Goal: Find specific page/section: Find specific page/section

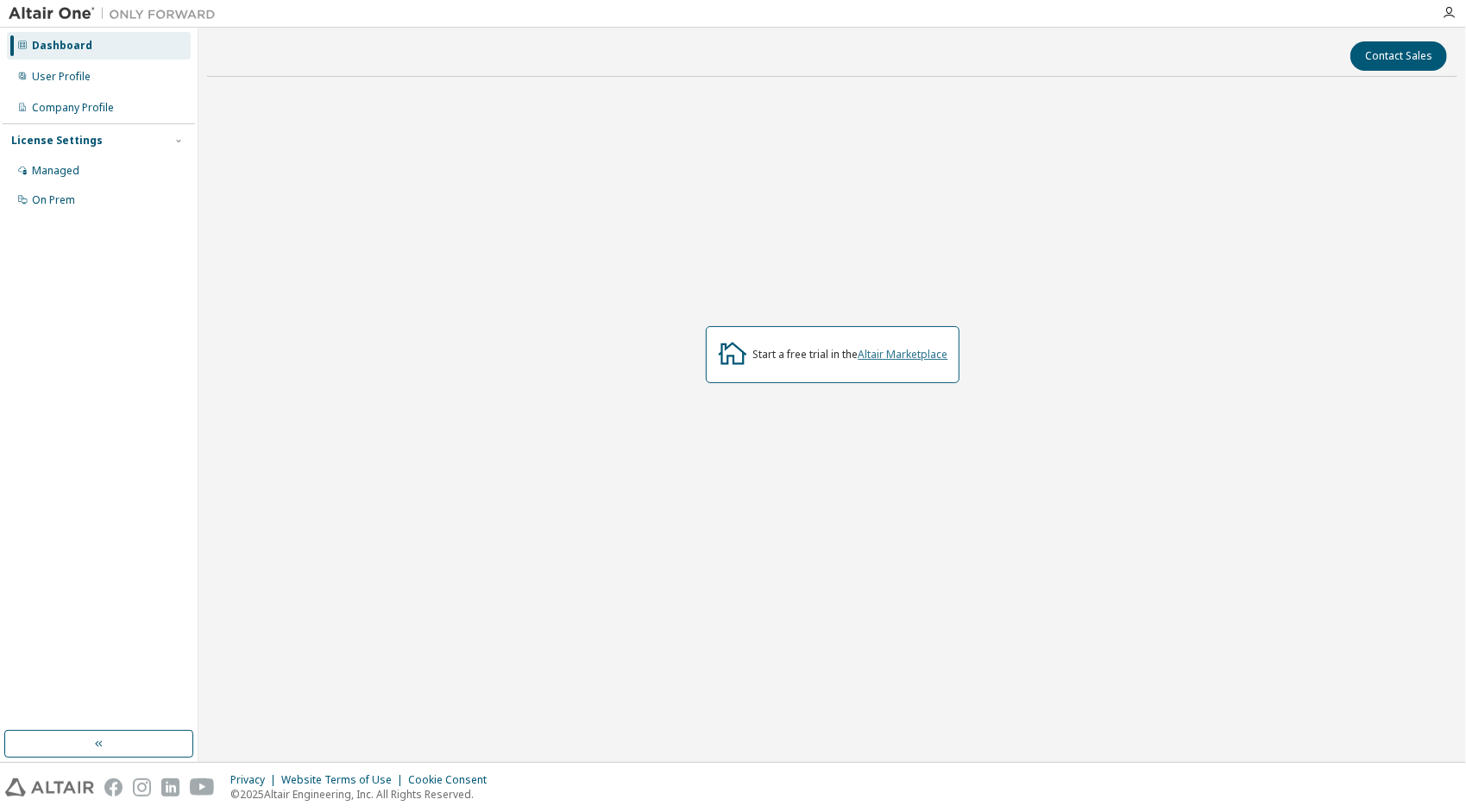
click at [914, 356] on link "Altair Marketplace" at bounding box center [903, 354] width 90 height 15
